Goal: Navigation & Orientation: Find specific page/section

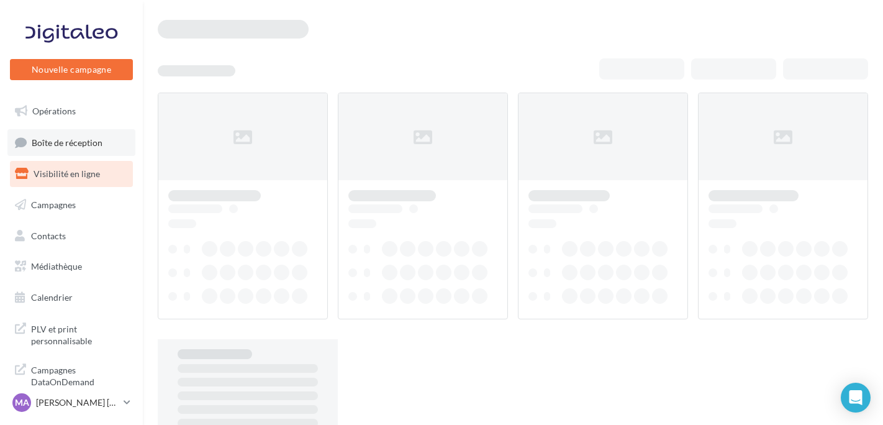
click at [104, 149] on link "Boîte de réception" at bounding box center [71, 142] width 128 height 27
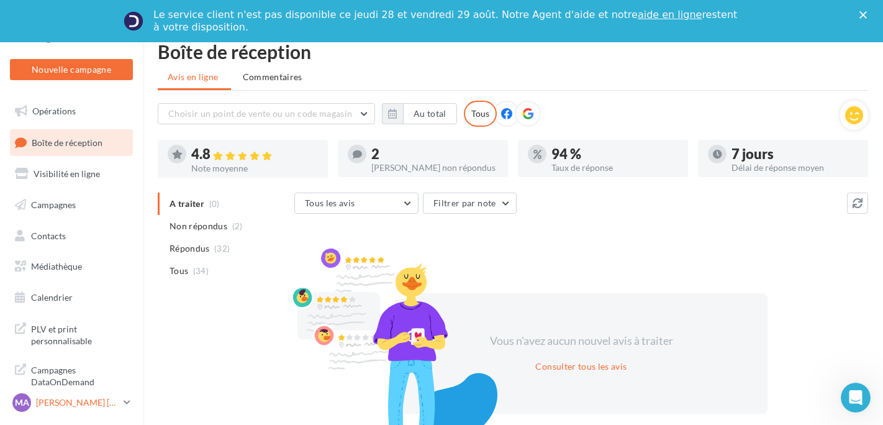
click at [61, 395] on div "MA [PERSON_NAME] [PERSON_NAME] cupra_coignieres" at bounding box center [65, 402] width 106 height 19
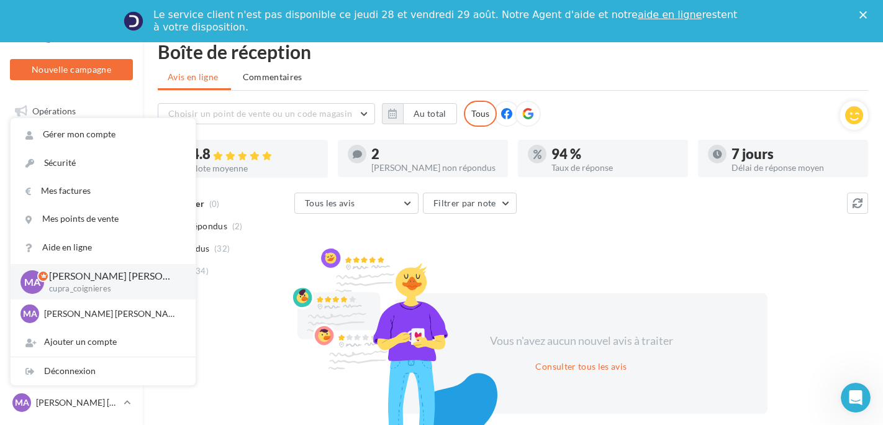
click at [305, 299] on div at bounding box center [394, 355] width 217 height 217
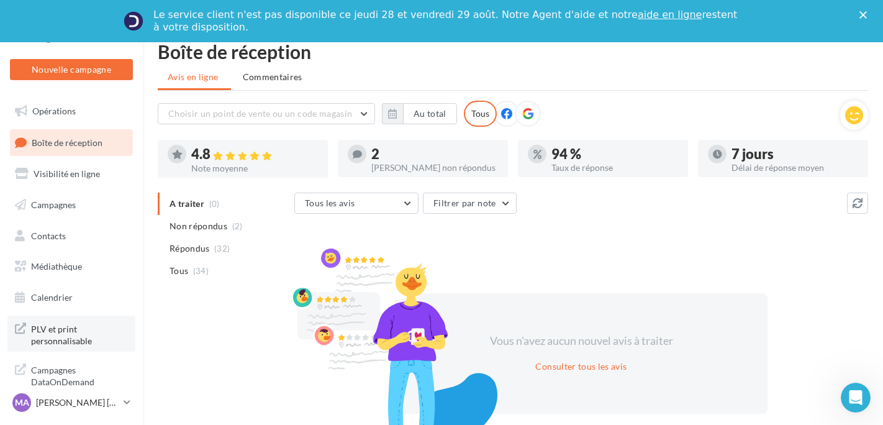
drag, startPoint x: 94, startPoint y: 224, endPoint x: 95, endPoint y: 343, distance: 118.6
drag, startPoint x: 95, startPoint y: 343, endPoint x: 105, endPoint y: 413, distance: 70.9
click at [105, 413] on link "MA [PERSON_NAME] [PERSON_NAME] cupra_coignieres" at bounding box center [71, 403] width 123 height 24
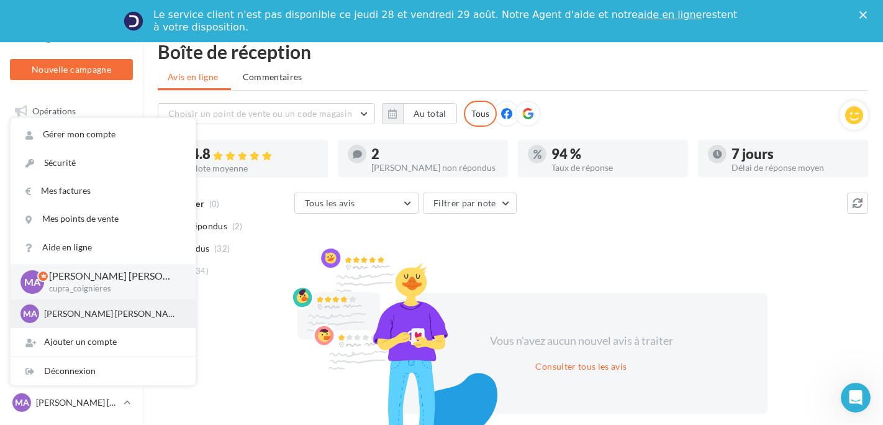
click at [133, 322] on div "MA [PERSON_NAME] [PERSON_NAME] SEAT-COIGNIERES" at bounding box center [102, 313] width 165 height 19
